Goal: Information Seeking & Learning: Find specific fact

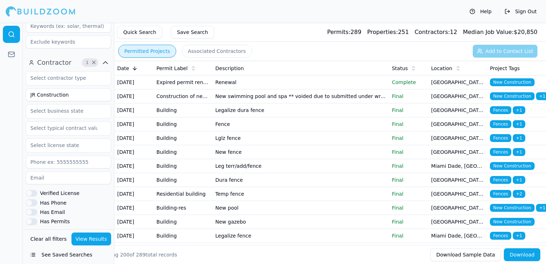
scroll to position [215, 0]
click at [56, 92] on input "JR Construction" at bounding box center [68, 93] width 85 height 13
click at [98, 239] on button "View Results" at bounding box center [92, 238] width 40 height 13
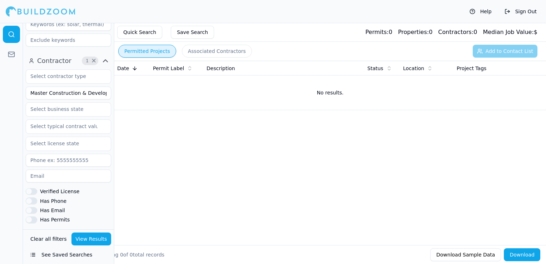
click at [66, 90] on input "Master Construction & Development Corp" at bounding box center [68, 93] width 85 height 13
type input "Master Construction & Development"
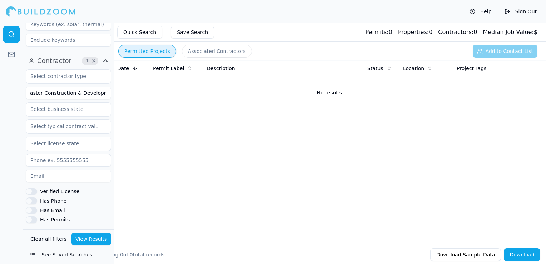
scroll to position [0, 0]
click at [86, 239] on button "View Results" at bounding box center [92, 238] width 40 height 13
